Goal: Transaction & Acquisition: Purchase product/service

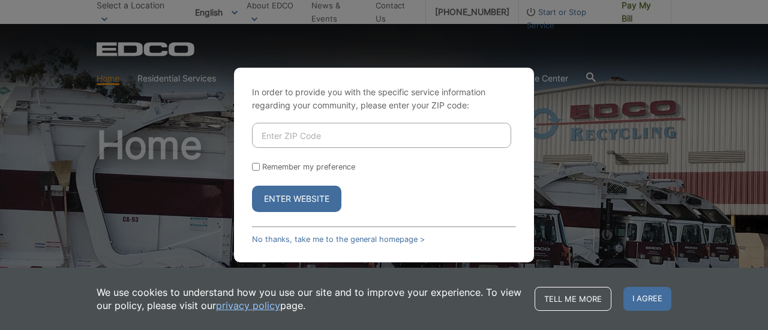
click at [365, 137] on input "Enter ZIP Code" at bounding box center [381, 135] width 259 height 25
type input "92020"
click at [291, 196] on button "Enter Website" at bounding box center [296, 199] width 89 height 26
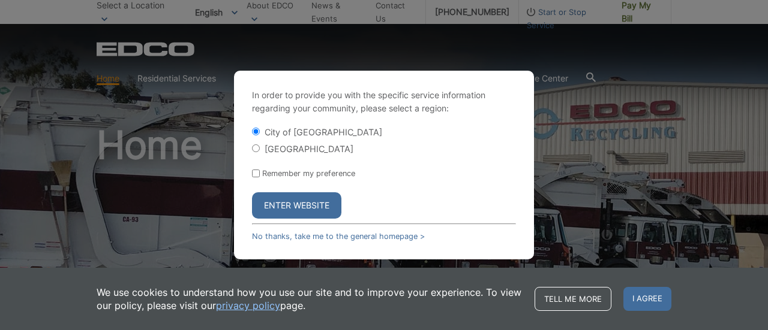
click at [290, 203] on button "Enter Website" at bounding box center [296, 206] width 89 height 26
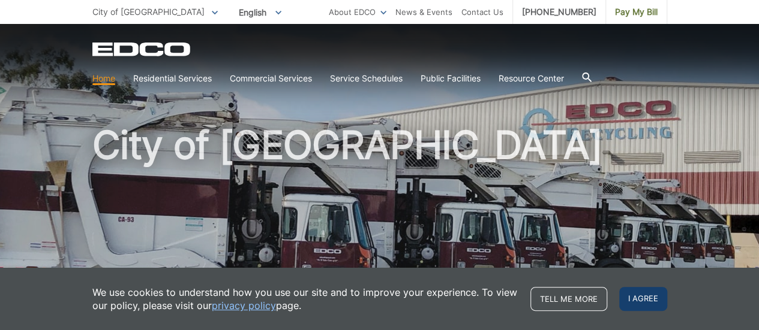
click at [639, 291] on span "I agree" at bounding box center [643, 299] width 48 height 24
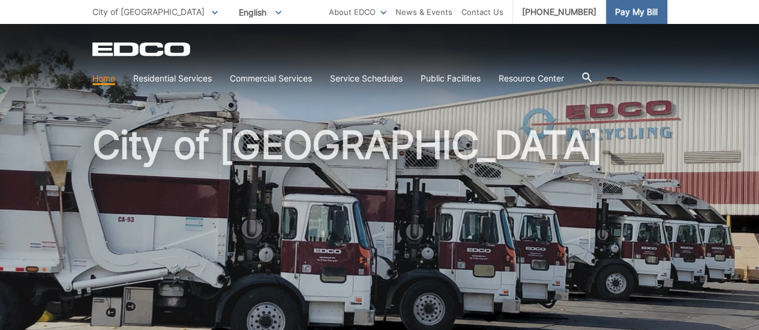
click at [631, 3] on link "Pay My Bill" at bounding box center [636, 12] width 61 height 24
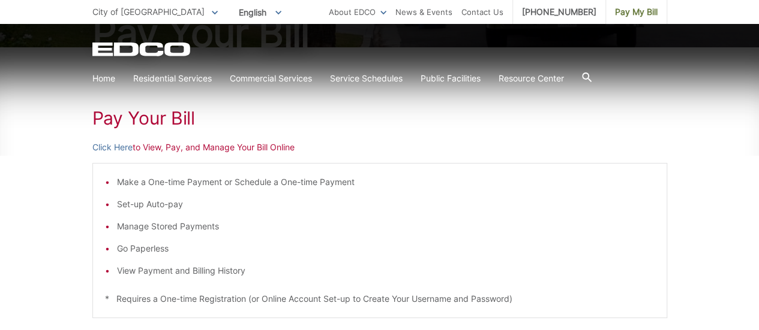
scroll to position [162, 0]
click at [114, 146] on link "Click Here" at bounding box center [112, 148] width 40 height 13
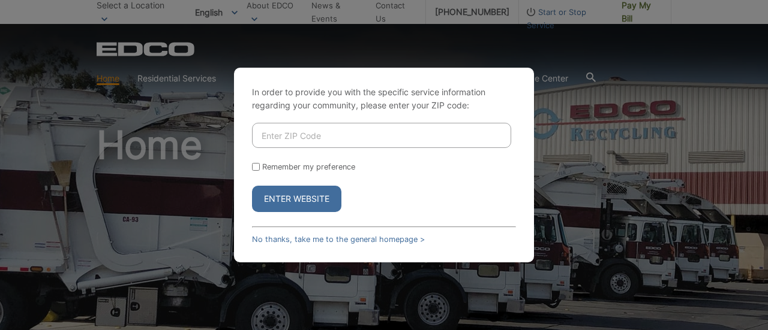
click at [388, 145] on input "Enter ZIP Code" at bounding box center [381, 135] width 259 height 25
type input "92020"
